Goal: Information Seeking & Learning: Learn about a topic

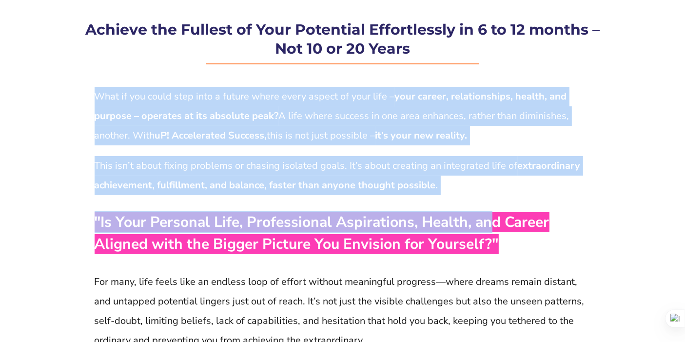
drag, startPoint x: 93, startPoint y: 209, endPoint x: 488, endPoint y: 228, distance: 395.3
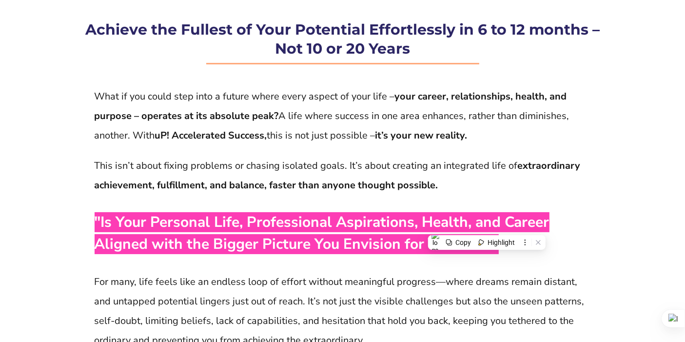
click at [511, 276] on p "For many, life feels like an endless loop of effort without meaningful progress…" at bounding box center [343, 311] width 496 height 78
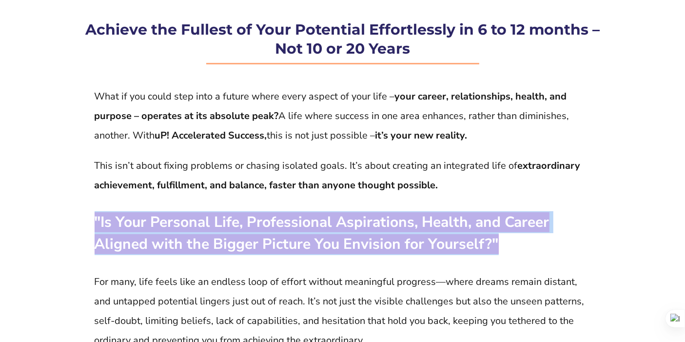
drag, startPoint x: 351, startPoint y: 231, endPoint x: 95, endPoint y: 215, distance: 256.9
click at [95, 215] on p ""Is Your Personal Life, Professional Aspirations, Health, and Career Aligned wi…" at bounding box center [343, 233] width 496 height 44
copy span ""Is Your Personal Life, Professional Aspirations, Health, and Career Aligned wi…"
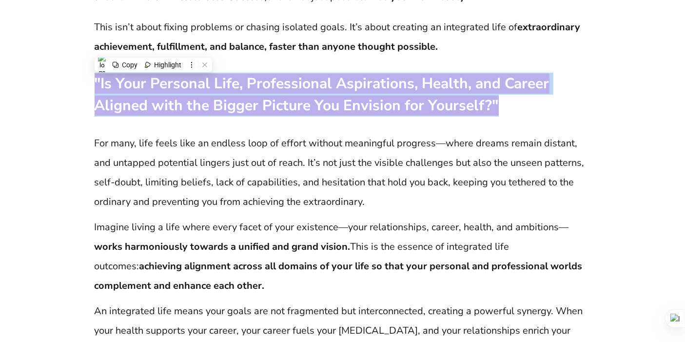
scroll to position [604, 0]
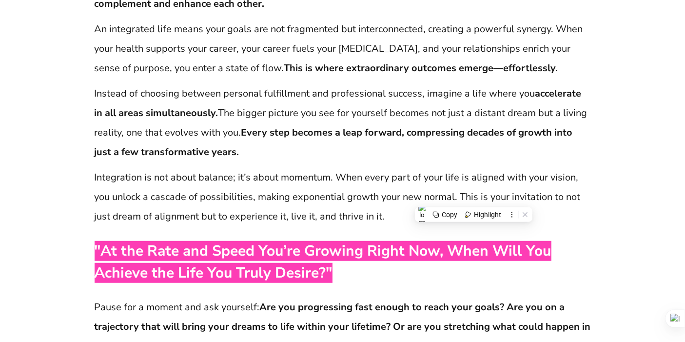
click at [469, 185] on p "Integration is not about balance; it’s about momentum. When every part of your …" at bounding box center [343, 197] width 496 height 59
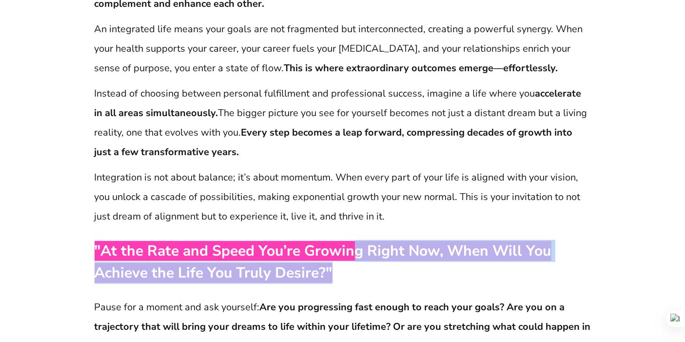
drag, startPoint x: 352, startPoint y: 255, endPoint x: 341, endPoint y: 262, distance: 13.4
click at [341, 262] on p ""At the Rate and Speed You’re Growing Right Now, When Will You Achieve the Life…" at bounding box center [343, 262] width 496 height 44
click at [333, 271] on button "Highlight" at bounding box center [349, 277] width 41 height 13
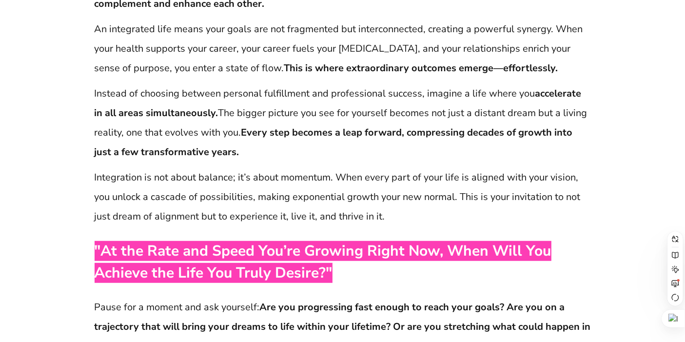
click at [337, 270] on p ""At the Rate and Speed You’re Growing Right Now, When Will You Achieve the Life…" at bounding box center [343, 262] width 496 height 44
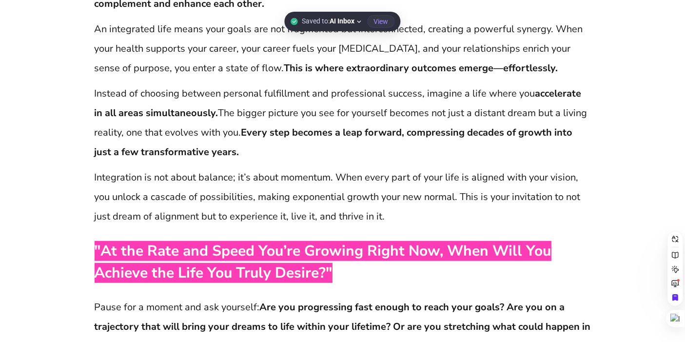
click at [377, 281] on p ""At the Rate and Speed You’re Growing Right Now, When Will You Achieve the Life…" at bounding box center [343, 262] width 496 height 44
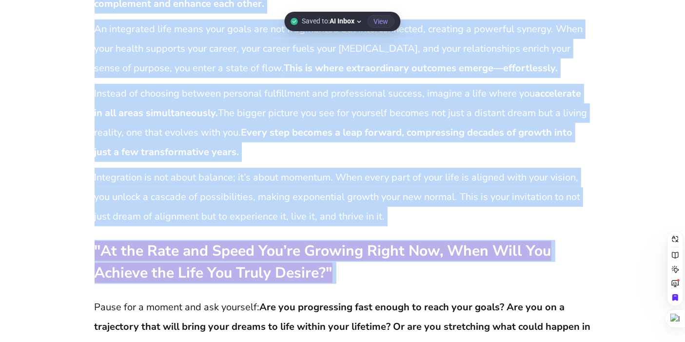
drag, startPoint x: 377, startPoint y: 281, endPoint x: 83, endPoint y: 248, distance: 296.3
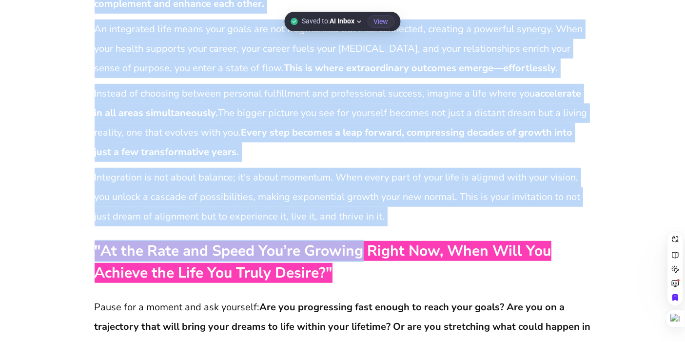
drag, startPoint x: 83, startPoint y: 248, endPoint x: 331, endPoint y: 255, distance: 248.3
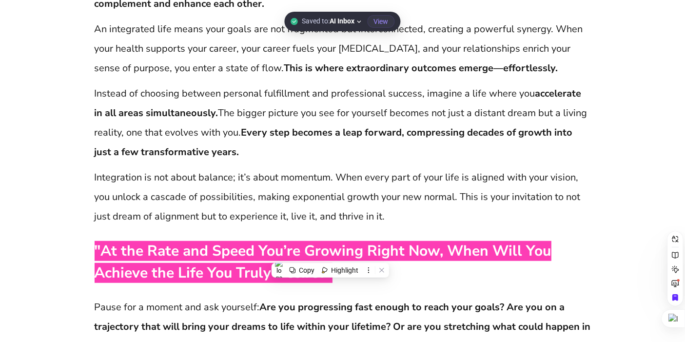
click at [365, 245] on span ""At the Rate and Speed You’re Growing Right Now, When Will You Achieve the Life…" at bounding box center [323, 262] width 457 height 42
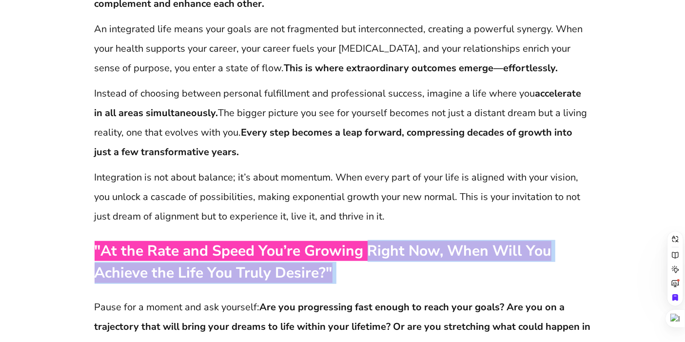
drag, startPoint x: 365, startPoint y: 245, endPoint x: 412, endPoint y: 267, distance: 52.1
click at [412, 267] on p ""At the Rate and Speed You’re Growing Right Now, When Will You Achieve the Life…" at bounding box center [343, 262] width 496 height 44
click at [413, 280] on div "Highlight" at bounding box center [425, 282] width 27 height 8
drag, startPoint x: 363, startPoint y: 273, endPoint x: 357, endPoint y: 242, distance: 31.4
click at [357, 242] on p ""At the Rate and Speed You’re Growing Right Now, When Will You Achieve the Life…" at bounding box center [343, 262] width 496 height 44
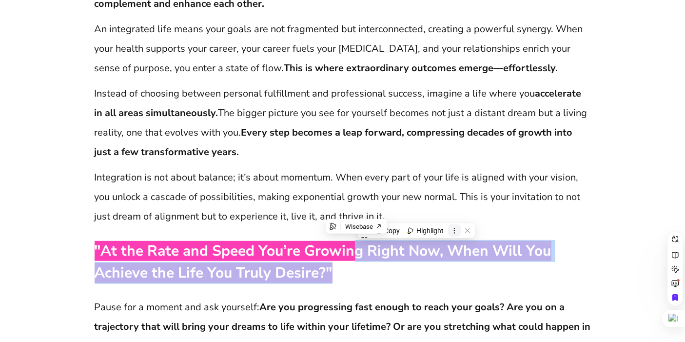
click at [454, 232] on icon at bounding box center [453, 231] width 1 height 6
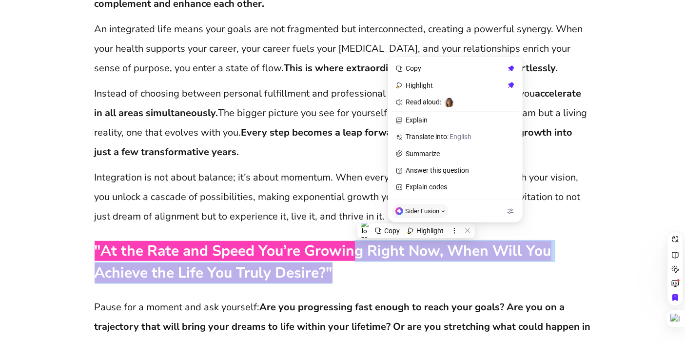
click at [508, 87] on icon at bounding box center [511, 85] width 7 height 7
click at [412, 274] on p ""At the Rate and Speed You’re Growing Right Now, When Will You Achieve the Life…" at bounding box center [343, 262] width 496 height 44
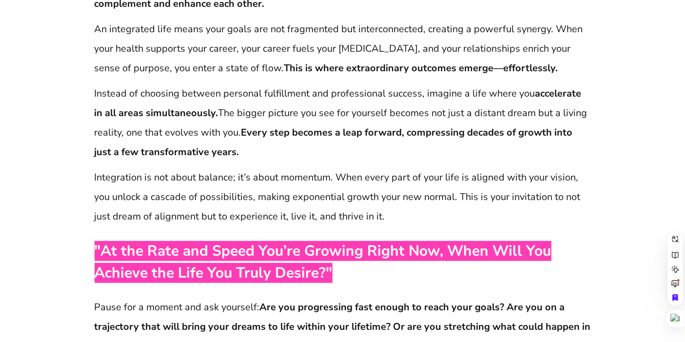
click at [440, 172] on p "Integration is not about balance; it’s about momentum. When every part of your …" at bounding box center [343, 197] width 496 height 59
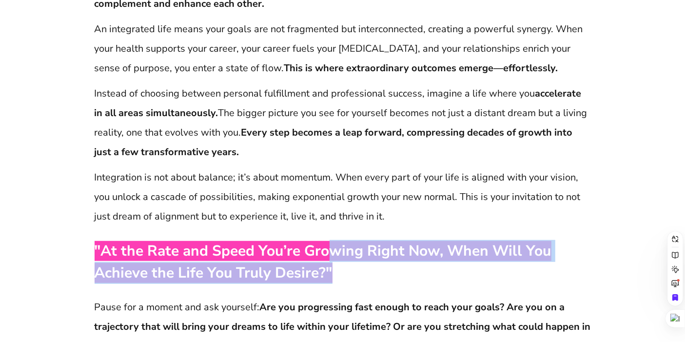
drag, startPoint x: 368, startPoint y: 280, endPoint x: 328, endPoint y: 235, distance: 59.7
click at [377, 221] on button at bounding box center [381, 223] width 13 height 13
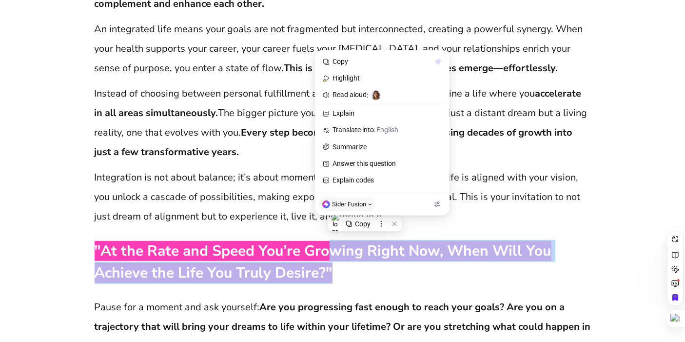
click at [326, 78] on icon at bounding box center [326, 78] width 7 height 7
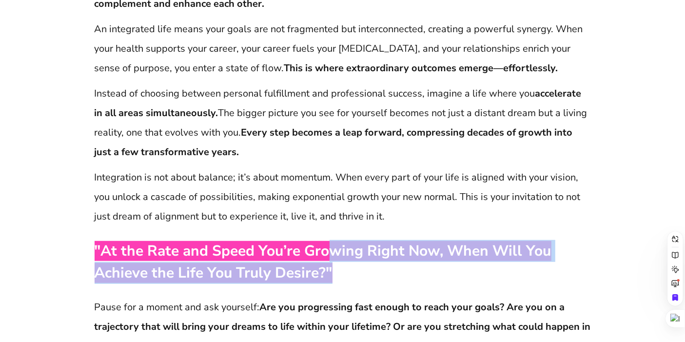
drag, startPoint x: 347, startPoint y: 274, endPoint x: 327, endPoint y: 253, distance: 29.7
click at [327, 253] on p ""At the Rate and Speed You’re Growing Right Now, When Will You Achieve the Life…" at bounding box center [343, 262] width 496 height 44
click at [383, 238] on icon at bounding box center [379, 240] width 7 height 7
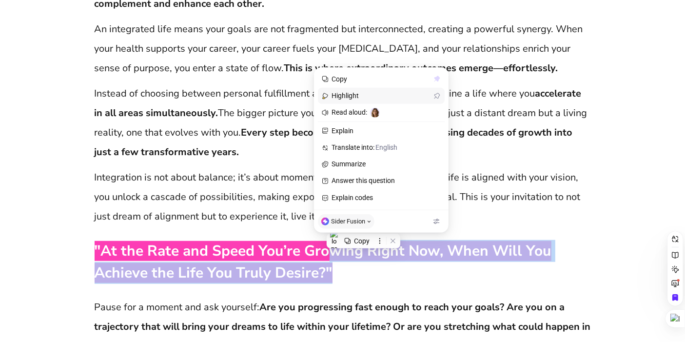
click at [322, 98] on icon at bounding box center [325, 96] width 7 height 7
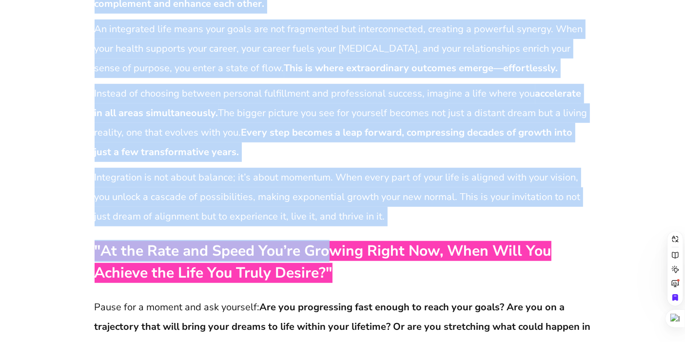
drag, startPoint x: 91, startPoint y: 249, endPoint x: 332, endPoint y: 250, distance: 241.3
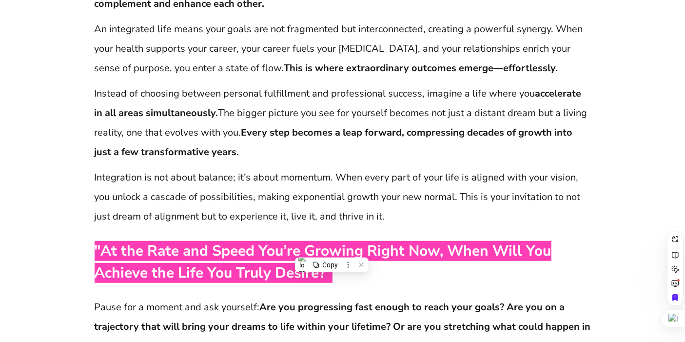
click at [338, 280] on p ""At the Rate and Speed You’re Growing Right Now, When Will You Achieve the Life…" at bounding box center [343, 262] width 496 height 44
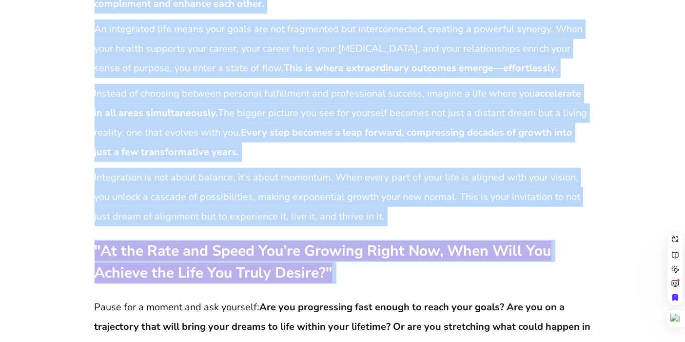
drag, startPoint x: 338, startPoint y: 280, endPoint x: 89, endPoint y: 254, distance: 250.5
click at [98, 247] on span ""At the Rate and Speed You’re Growing Right Now, When Will You Achieve the Life…" at bounding box center [323, 262] width 457 height 42
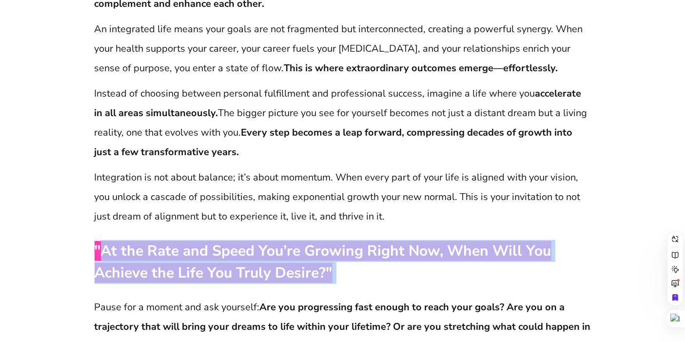
drag, startPoint x: 98, startPoint y: 247, endPoint x: 352, endPoint y: 268, distance: 254.4
click at [352, 268] on p ""At the Rate and Speed You’re Growing Right Now, When Will You Achieve the Life…" at bounding box center [343, 262] width 496 height 44
click at [254, 260] on span ""At the Rate and Speed You’re Growing Right Now, When Will You Achieve the Life…" at bounding box center [323, 262] width 457 height 42
click at [249, 266] on span ""At the Rate and Speed You’re Growing Right Now, When Will You Achieve the Life…" at bounding box center [323, 262] width 457 height 42
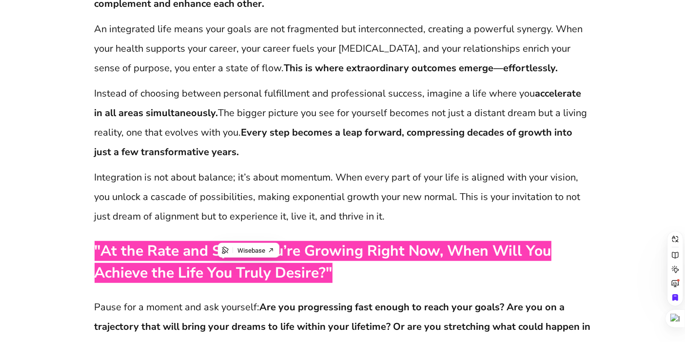
click at [268, 278] on span ""At the Rate and Speed You’re Growing Right Now, When Will You Achieve the Life…" at bounding box center [323, 262] width 457 height 42
click at [280, 278] on span ""At the Rate and Speed You’re Growing Right Now, When Will You Achieve the Life…" at bounding box center [323, 262] width 457 height 42
click at [299, 274] on span ""At the Rate and Speed You’re Growing Right Now, When Will You Achieve the Life…" at bounding box center [323, 262] width 457 height 42
click at [304, 275] on span ""At the Rate and Speed You’re Growing Right Now, When Will You Achieve the Life…" at bounding box center [323, 262] width 457 height 42
click at [288, 257] on div "Wisebase" at bounding box center [303, 259] width 59 height 13
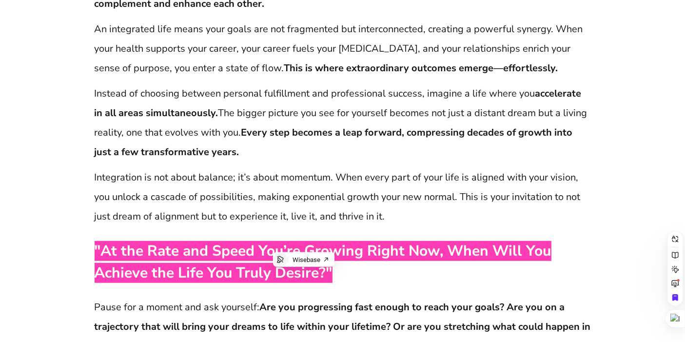
click at [280, 259] on icon at bounding box center [280, 259] width 6 height 7
click at [309, 280] on span ""At the Rate and Speed You’re Growing Right Now, When Will You Achieve the Life…" at bounding box center [323, 262] width 457 height 42
click at [291, 271] on div "Wisebase" at bounding box center [308, 264] width 61 height 15
click at [284, 263] on icon at bounding box center [285, 264] width 6 height 7
click at [281, 271] on span ""At the Rate and Speed You’re Growing Right Now, When Will You Achieve the Life…" at bounding box center [323, 262] width 457 height 42
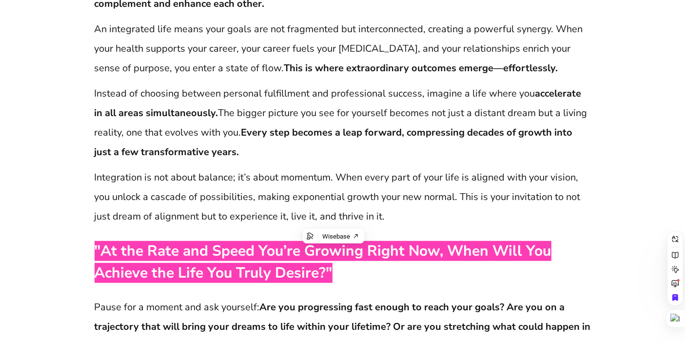
click at [334, 252] on span ""At the Rate and Speed You’re Growing Right Now, When Will You Achieve the Life…" at bounding box center [323, 262] width 457 height 42
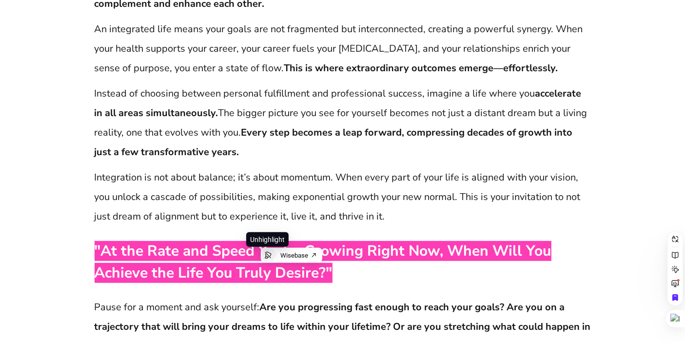
click at [269, 258] on icon at bounding box center [268, 255] width 8 height 8
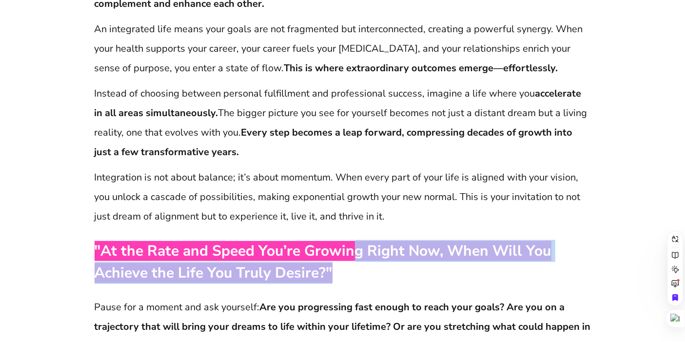
drag, startPoint x: 350, startPoint y: 253, endPoint x: 386, endPoint y: 264, distance: 37.6
click at [386, 264] on p ""At the Rate and Speed You’re Growing Right Now, When Will You Achieve the Life…" at bounding box center [343, 262] width 496 height 44
click at [416, 279] on icon at bounding box center [414, 278] width 7 height 7
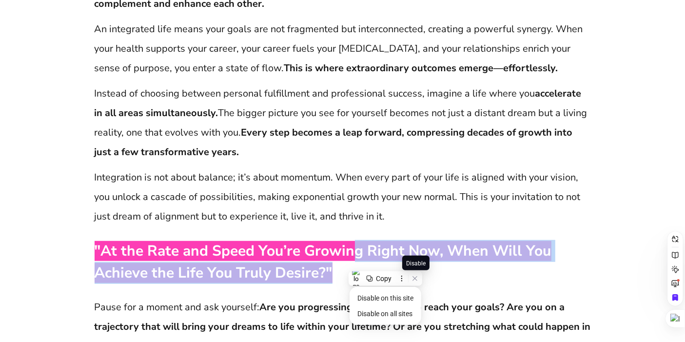
click at [420, 265] on span "Disable" at bounding box center [416, 263] width 20 height 7
click at [405, 276] on icon at bounding box center [401, 278] width 7 height 7
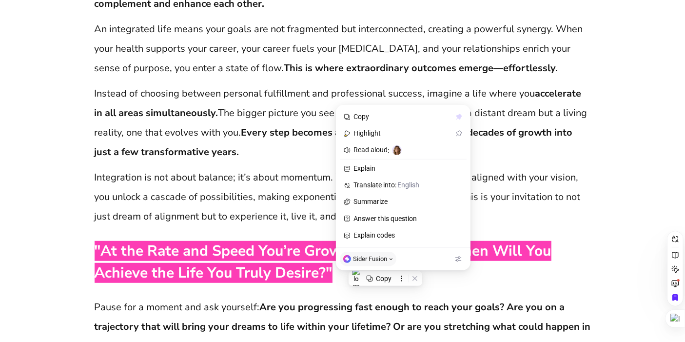
click at [275, 181] on p "Integration is not about balance; it’s about momentum. When every part of your …" at bounding box center [343, 197] width 496 height 59
